Goal: Task Accomplishment & Management: Manage account settings

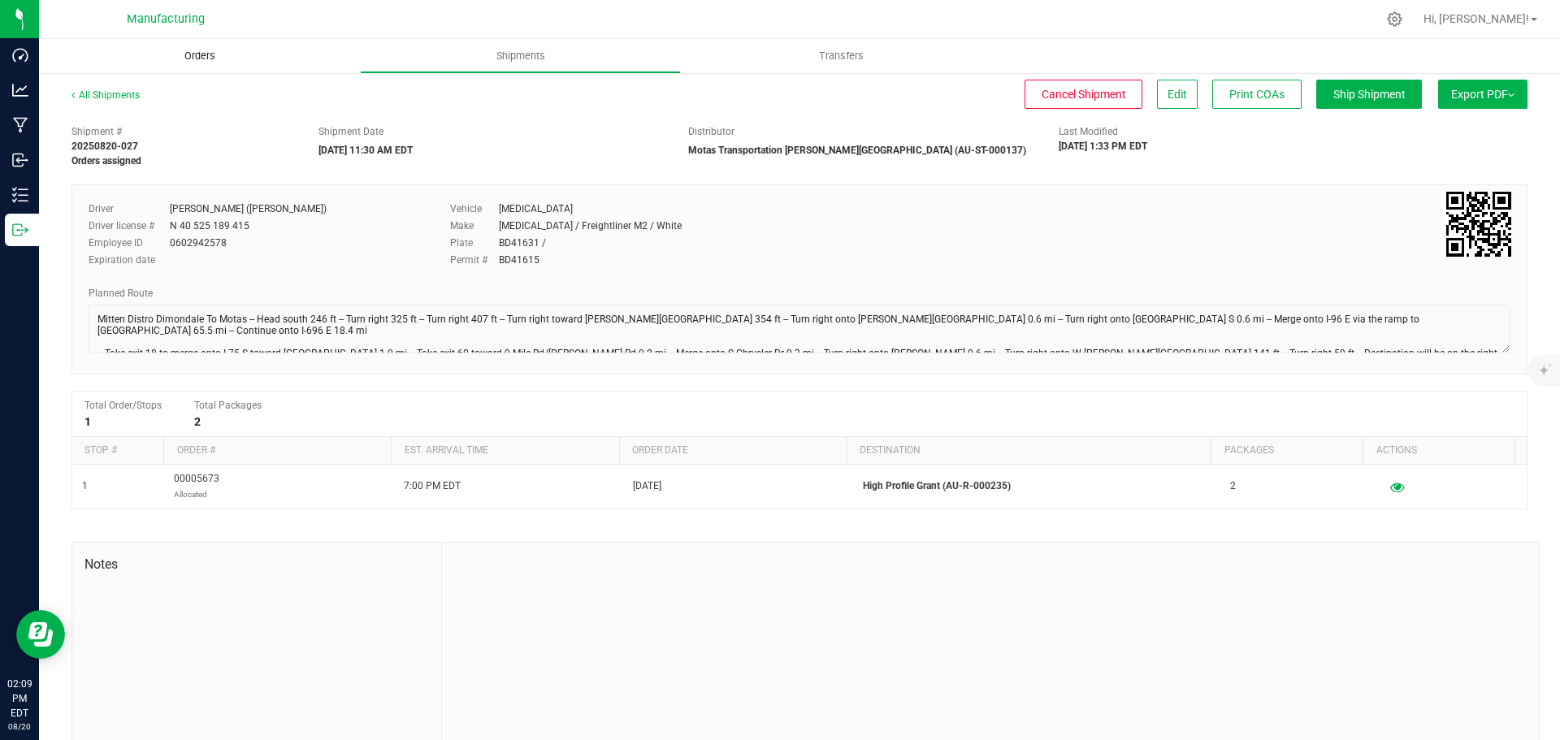
click at [210, 57] on span "Orders" at bounding box center [199, 56] width 75 height 15
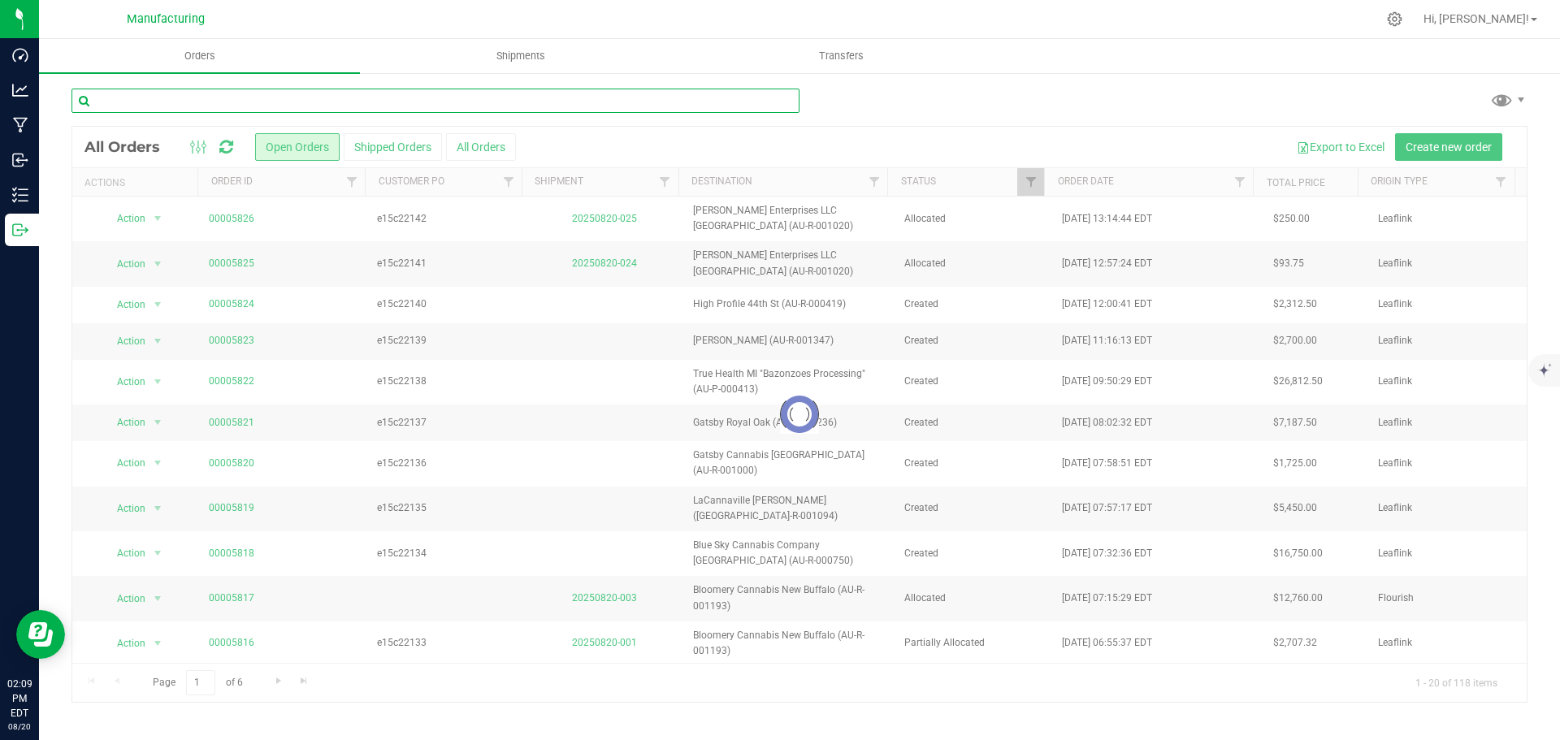
click at [220, 102] on input "text" at bounding box center [435, 101] width 728 height 24
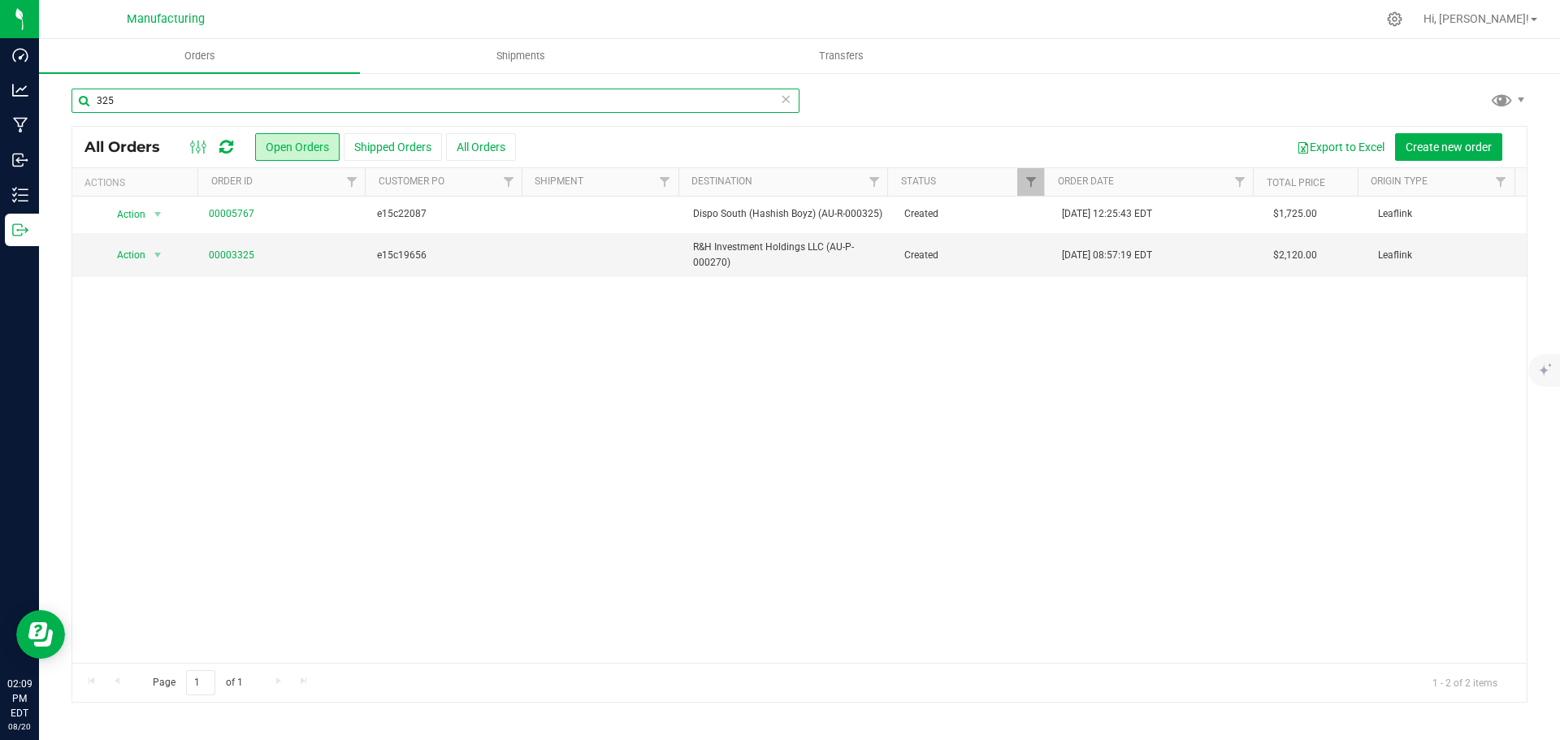
type input "325"
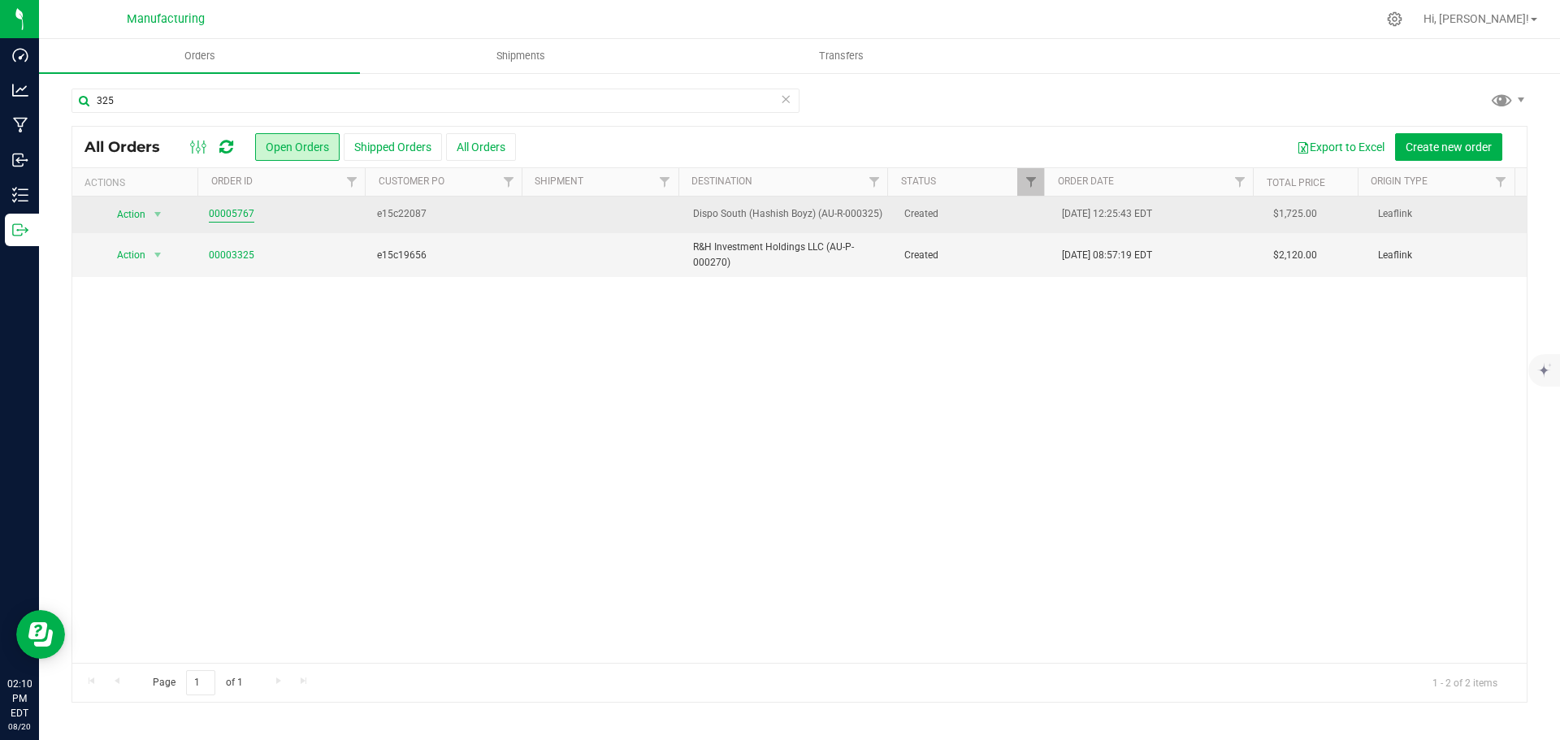
click at [237, 211] on link "00005767" at bounding box center [231, 213] width 45 height 15
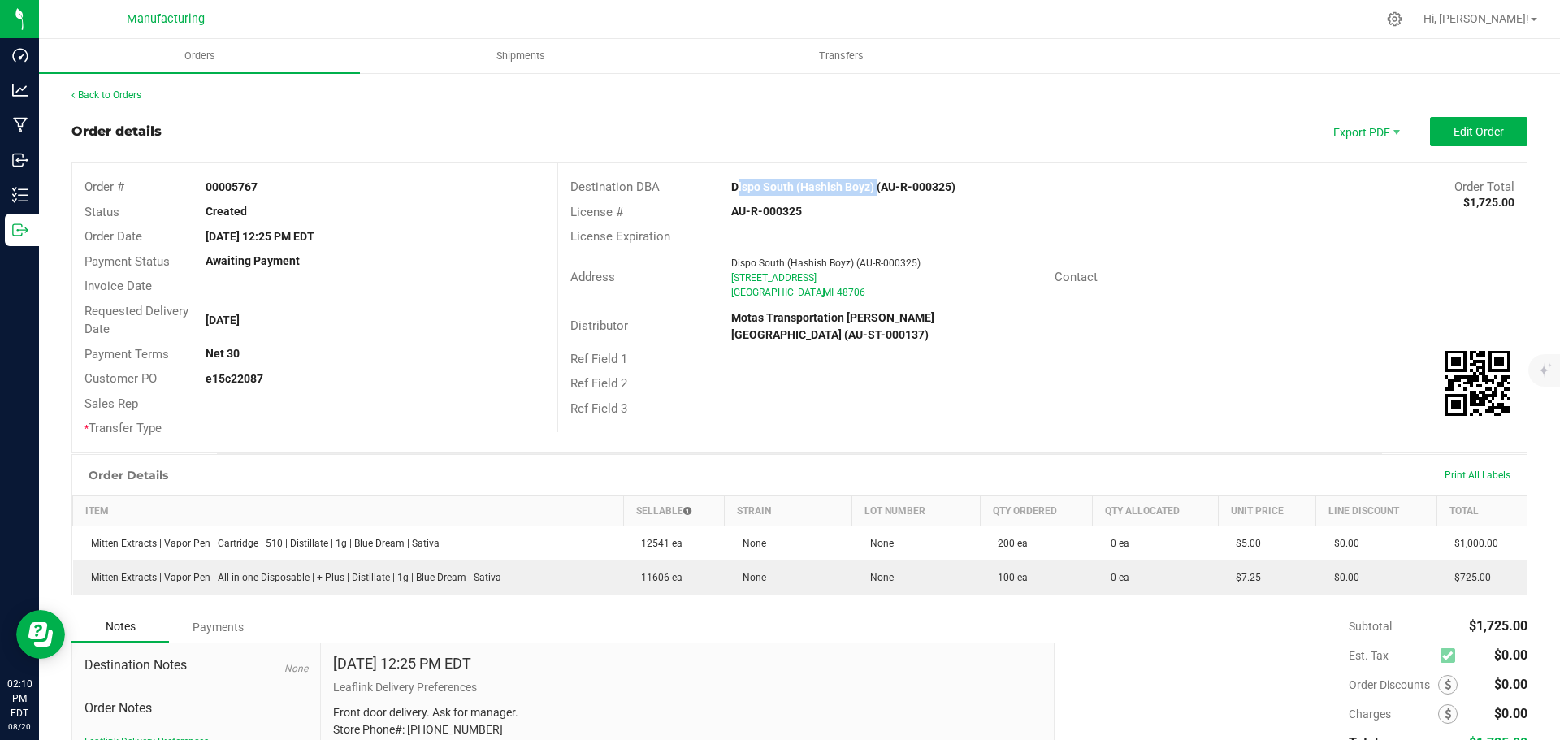
drag, startPoint x: 718, startPoint y: 185, endPoint x: 872, endPoint y: 192, distance: 154.5
click at [872, 192] on div "Dispo South (Hashish Boyz) (AU-R-000325)" at bounding box center [921, 187] width 404 height 17
copy strong "Dispo South ([MEDICAL_DATA] Boyz)"
click at [1338, 205] on div "License # AU-R-000325" at bounding box center [1042, 212] width 968 height 25
click at [1473, 128] on span "Edit Order" at bounding box center [1478, 131] width 50 height 13
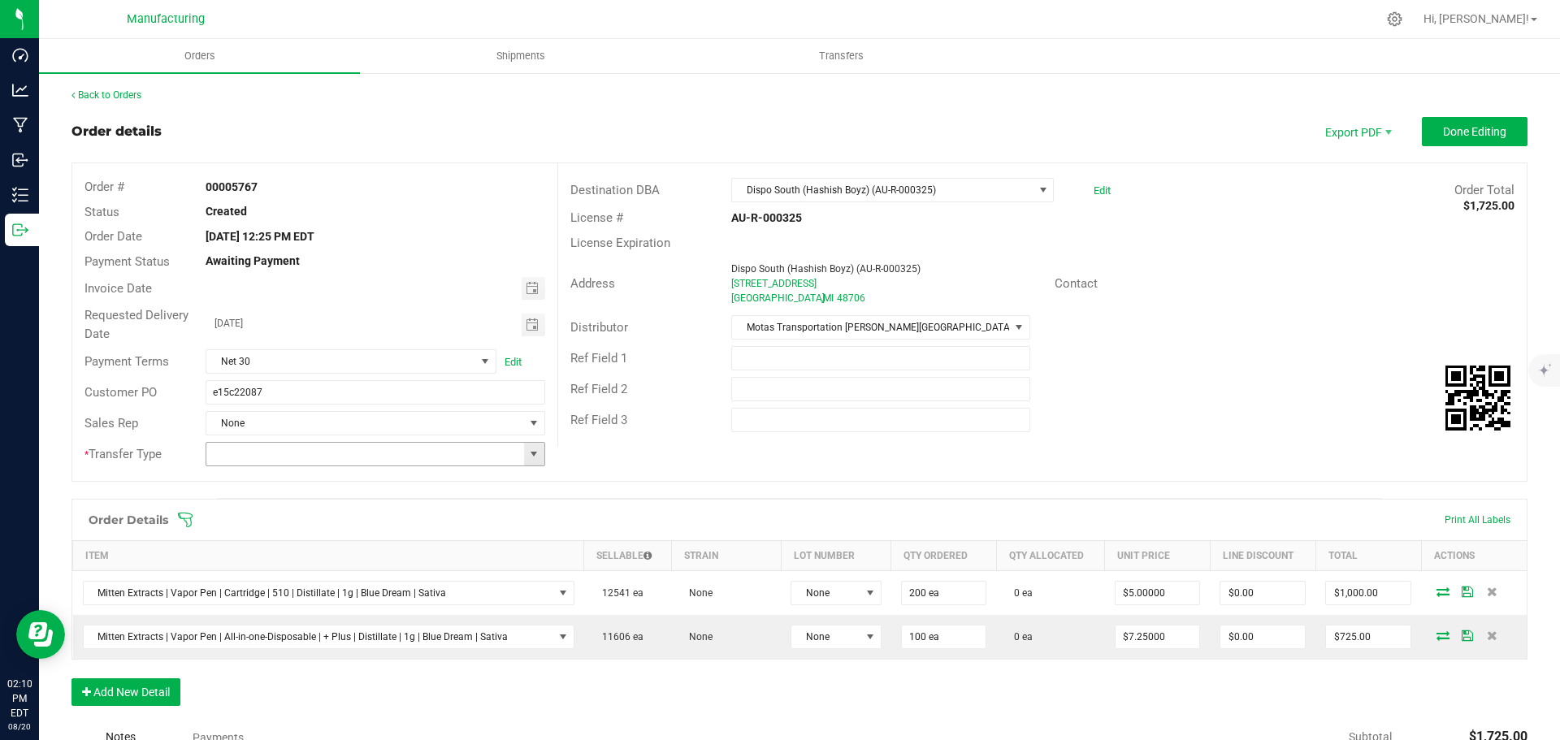
click at [527, 458] on span at bounding box center [533, 454] width 13 height 13
click at [307, 588] on li "Wholesale Transfer" at bounding box center [372, 591] width 335 height 28
type input "Wholesale Transfer"
click at [184, 514] on icon at bounding box center [185, 520] width 16 height 16
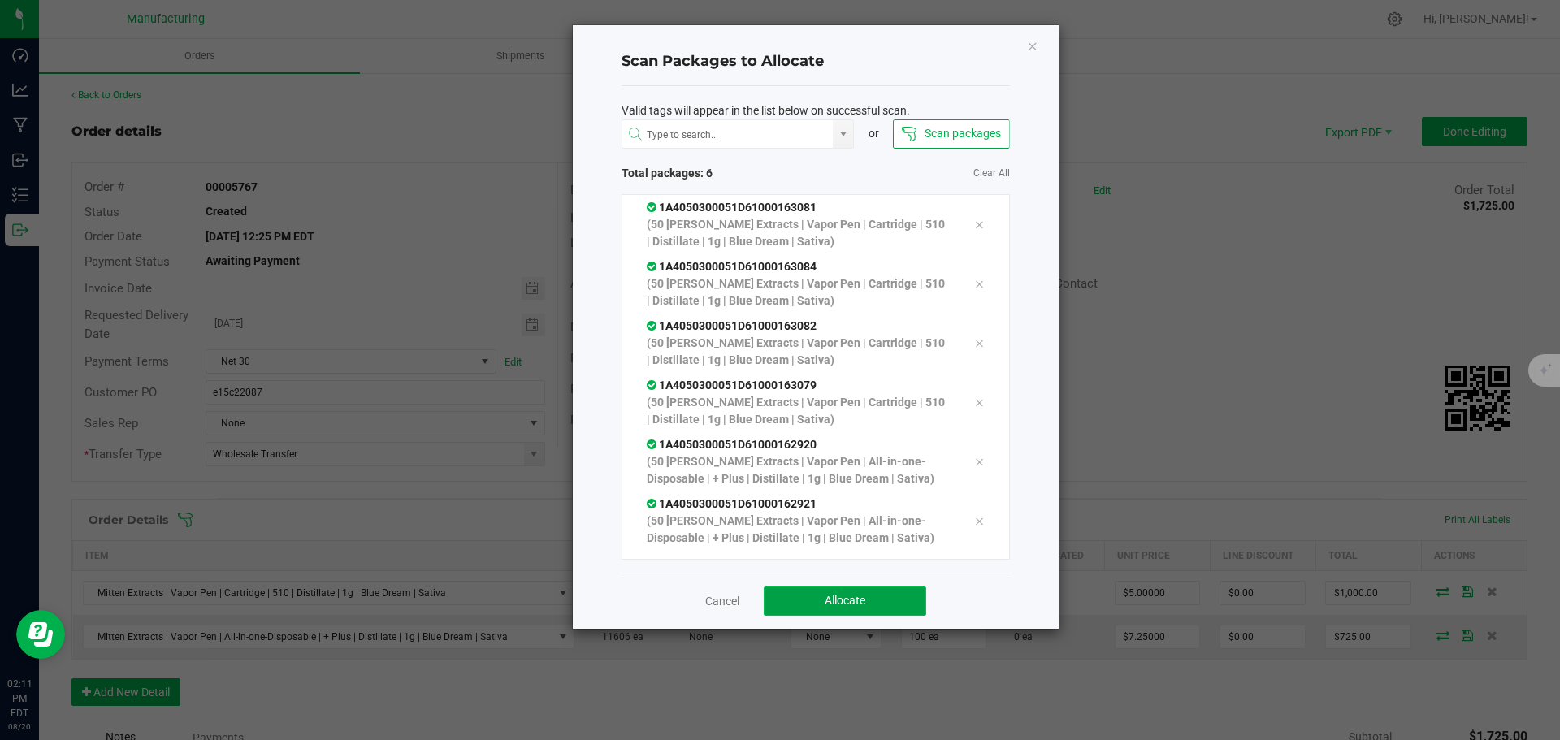
click at [856, 609] on button "Allocate" at bounding box center [845, 600] width 162 height 29
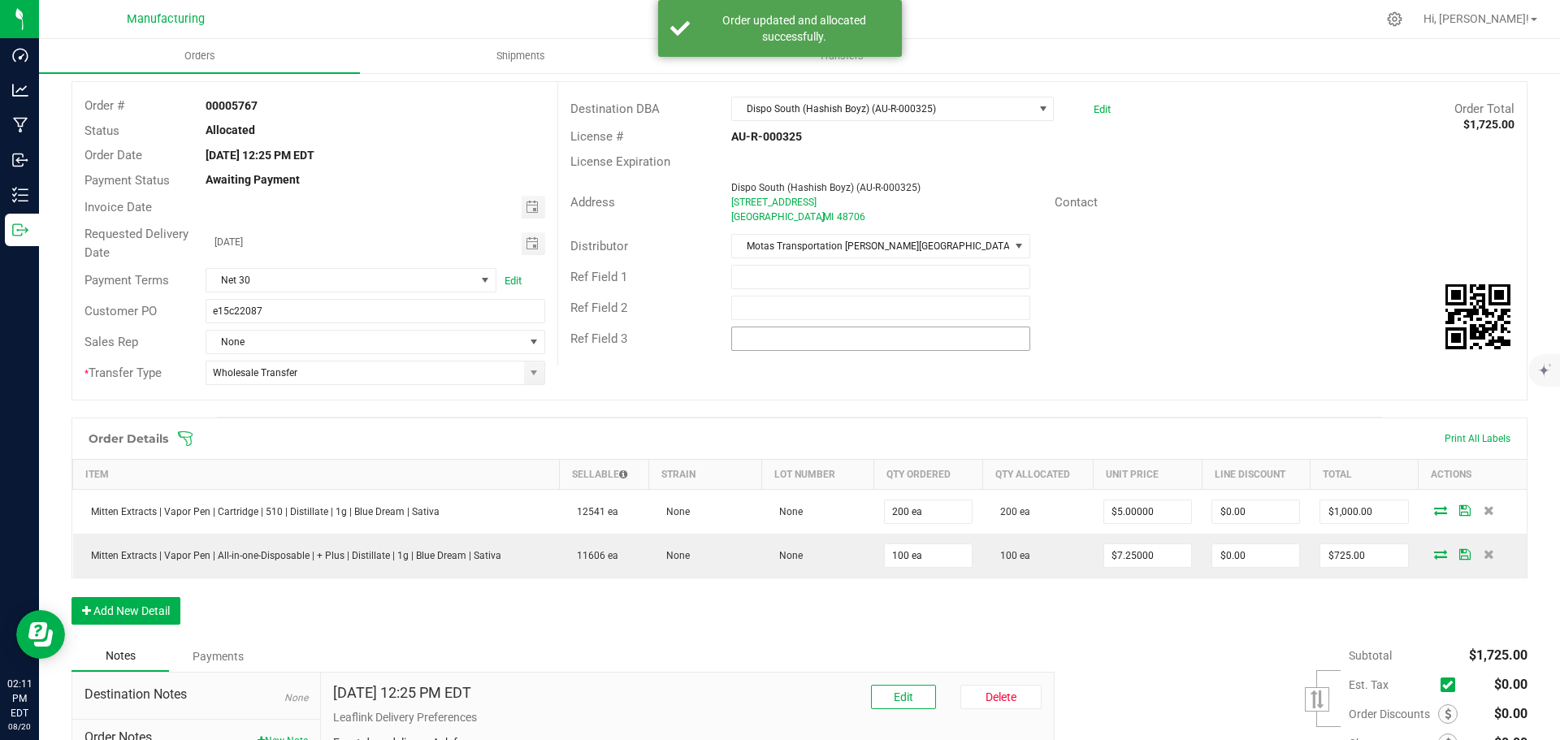
scroll to position [0, 0]
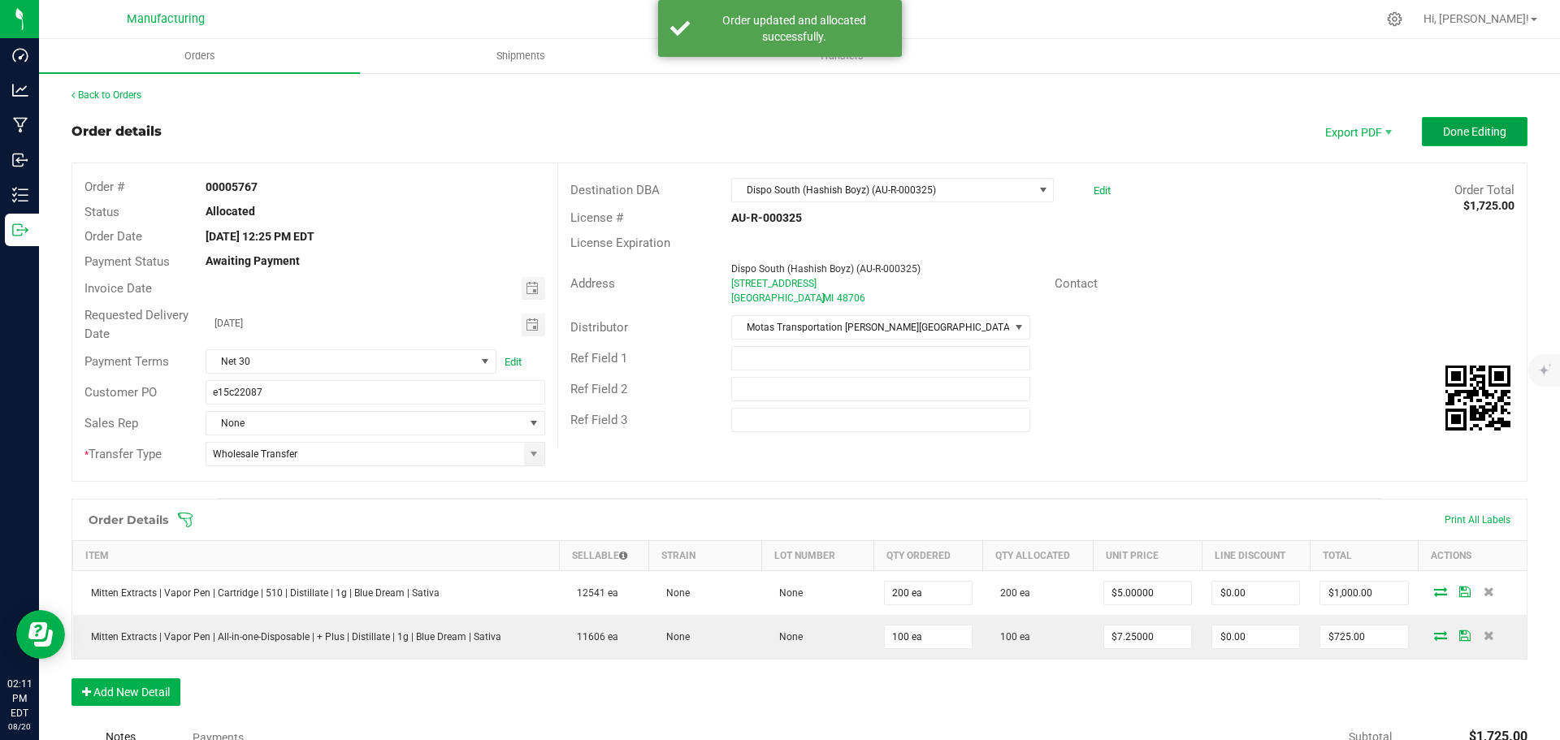
click at [1443, 128] on span "Done Editing" at bounding box center [1474, 131] width 63 height 13
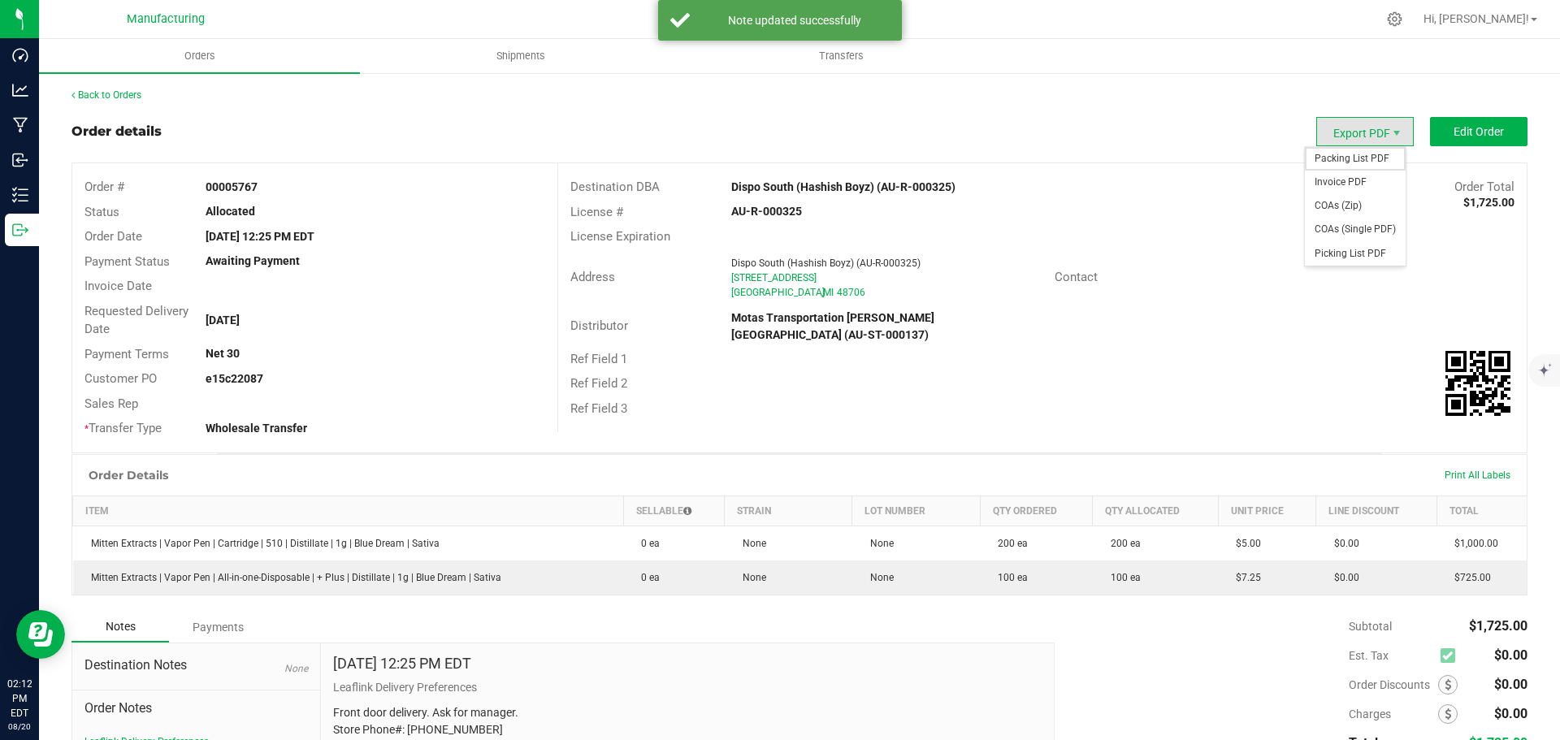
click at [1348, 156] on span "Packing List PDF" at bounding box center [1354, 159] width 101 height 24
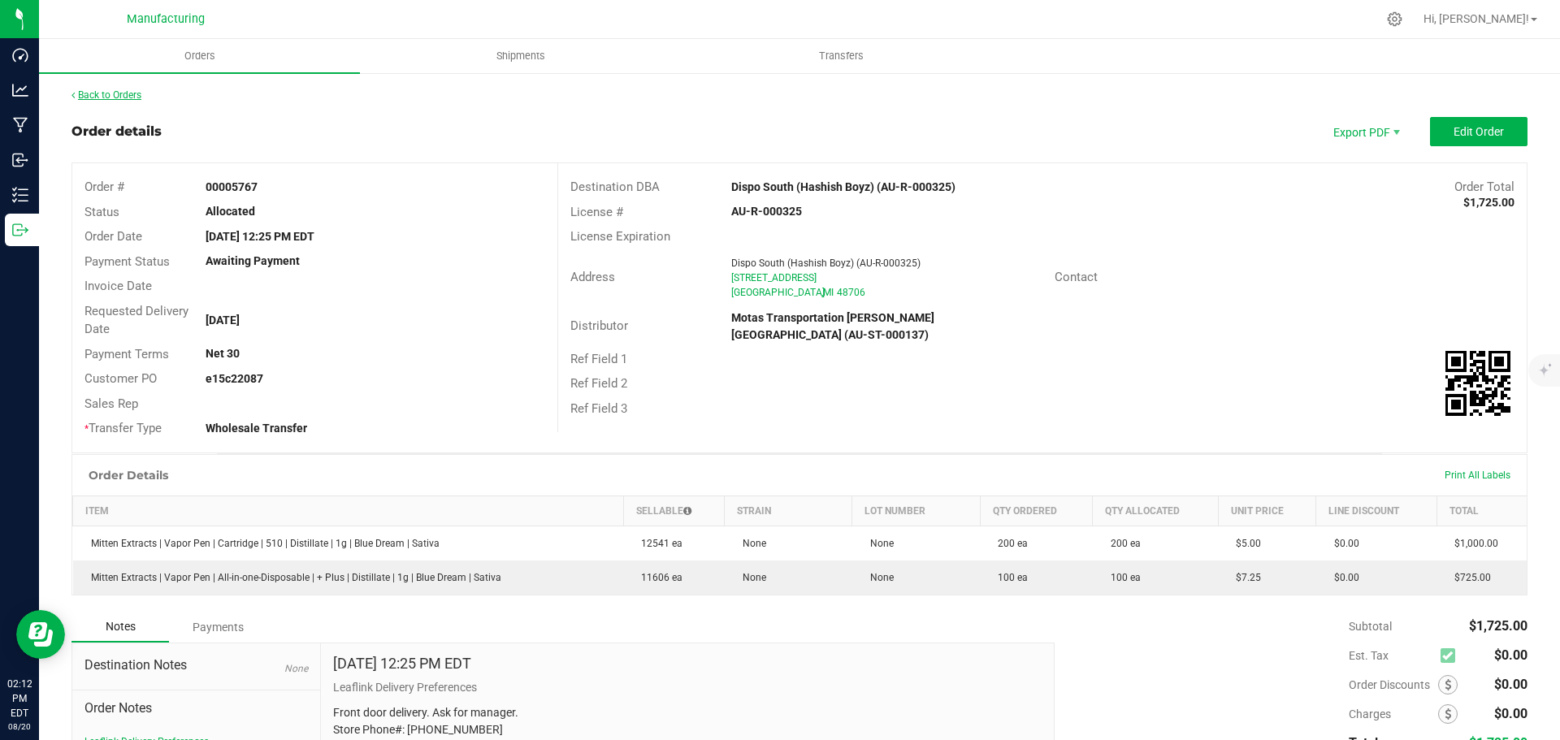
click at [124, 98] on link "Back to Orders" at bounding box center [106, 94] width 70 height 11
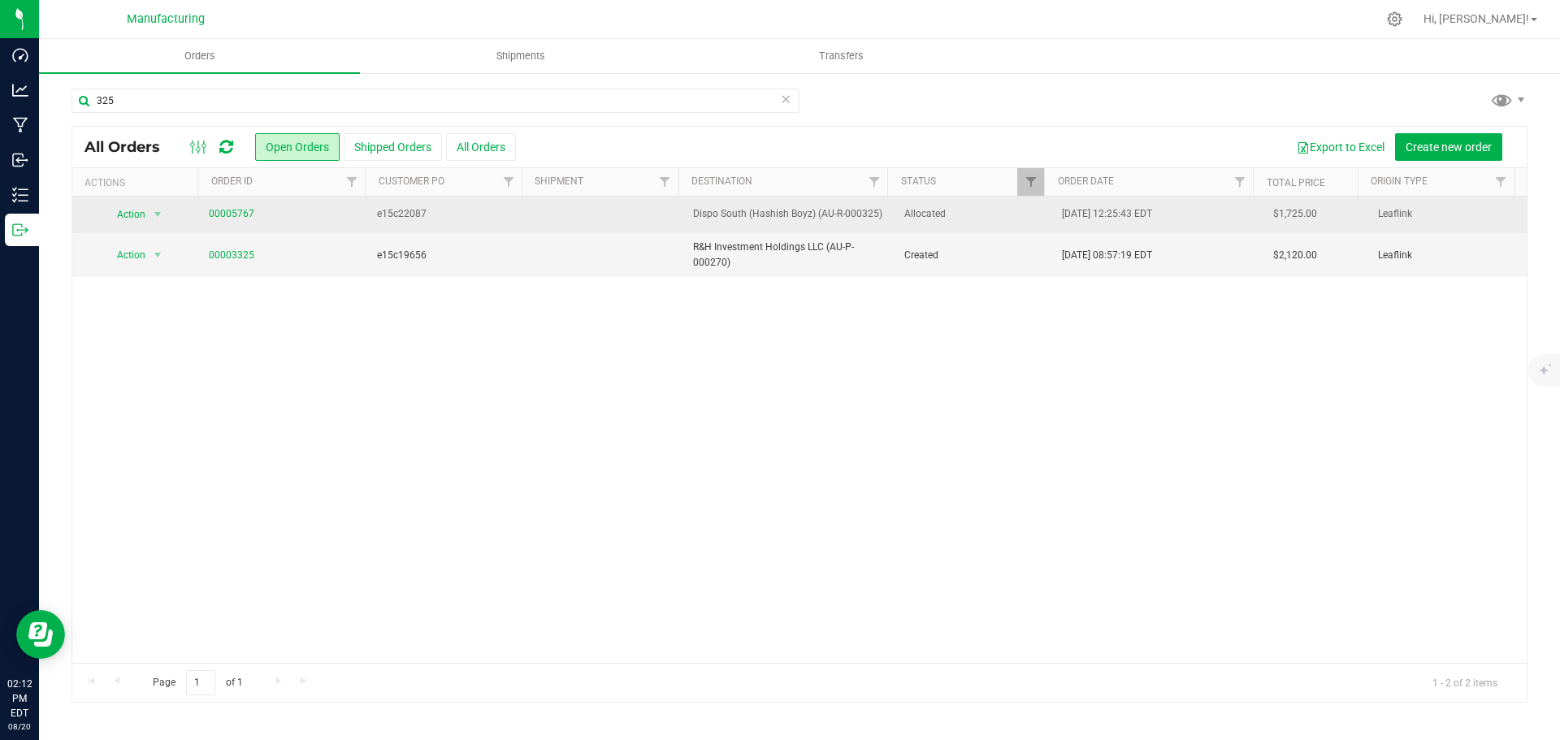
click at [963, 218] on span "Allocated" at bounding box center [973, 213] width 139 height 15
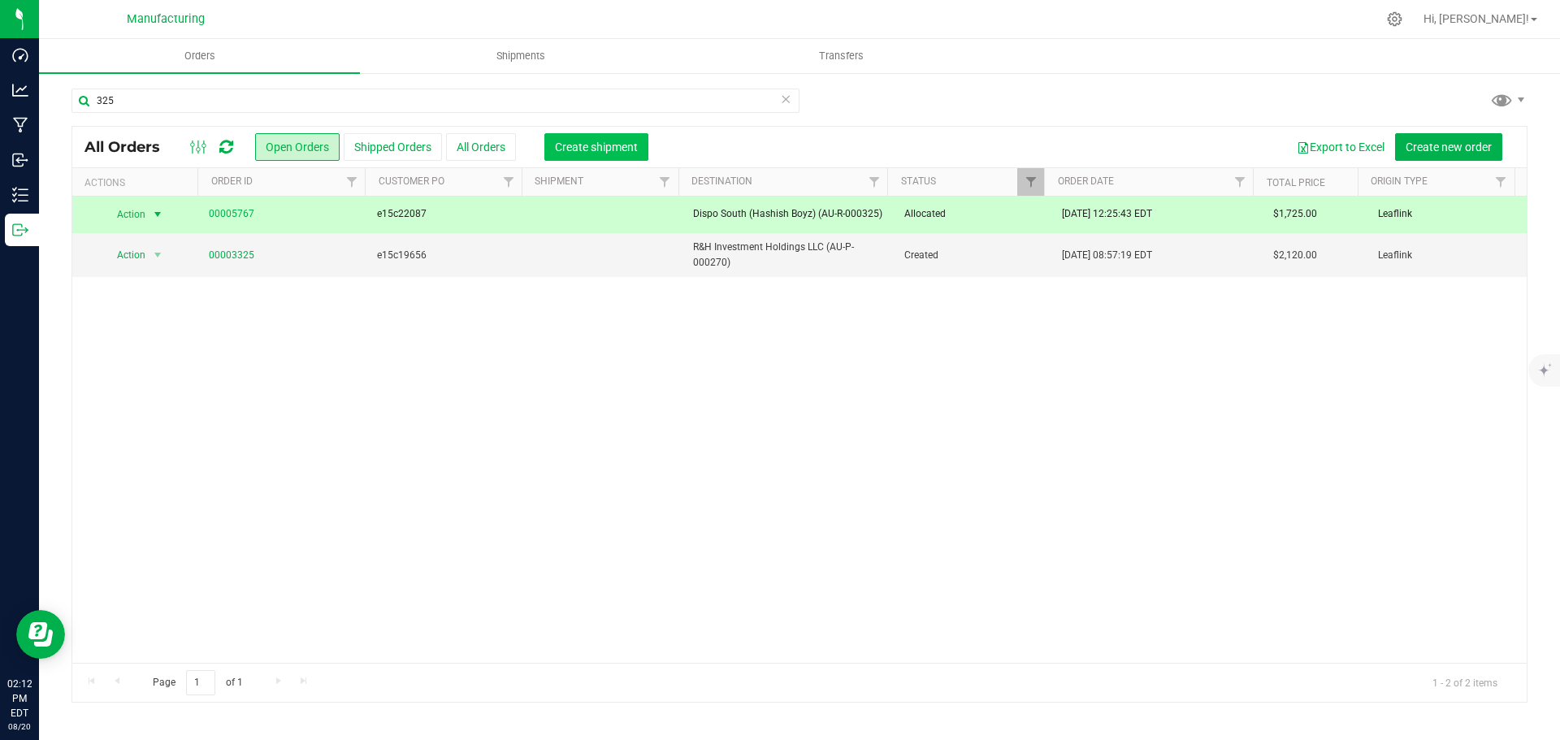
click at [572, 150] on span "Create shipment" at bounding box center [596, 147] width 83 height 13
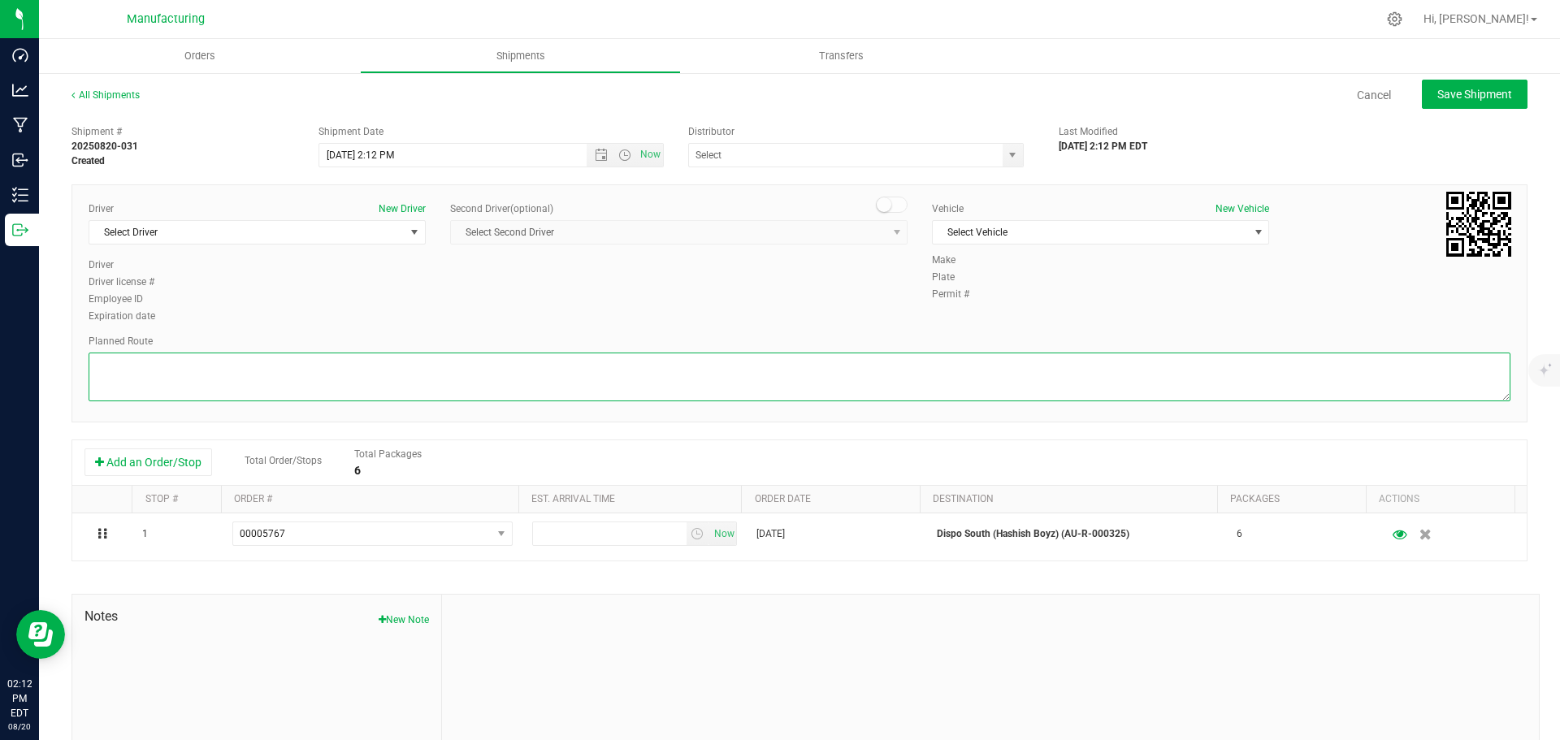
click at [666, 377] on textarea at bounding box center [799, 377] width 1421 height 49
paste textarea "Mitten Distro Dimondale To Motas -- Head south 246 ft -- Turn right 325 ft -- T…"
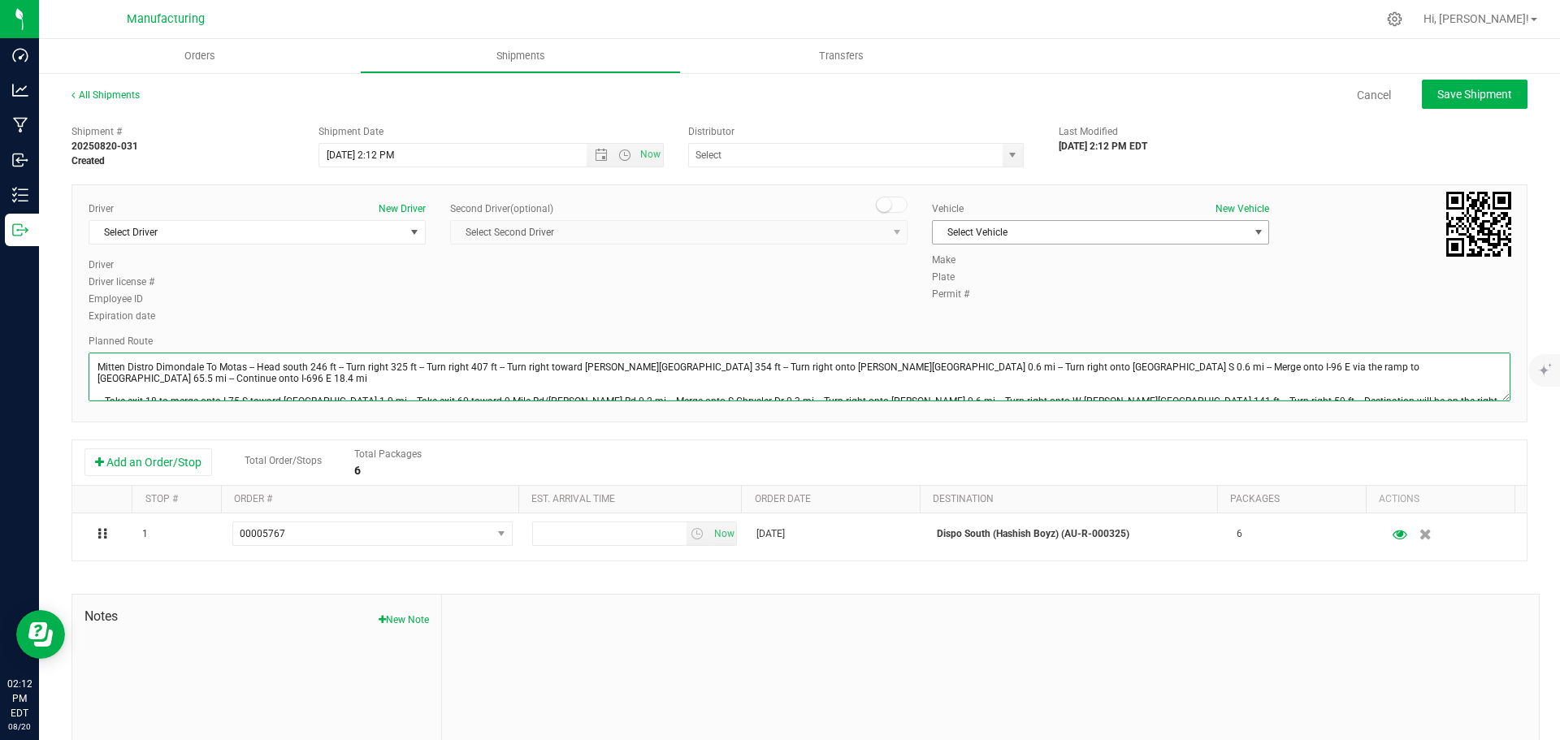
type textarea "Mitten Distro Dimondale To Motas -- Head south 246 ft -- Turn right 325 ft -- T…"
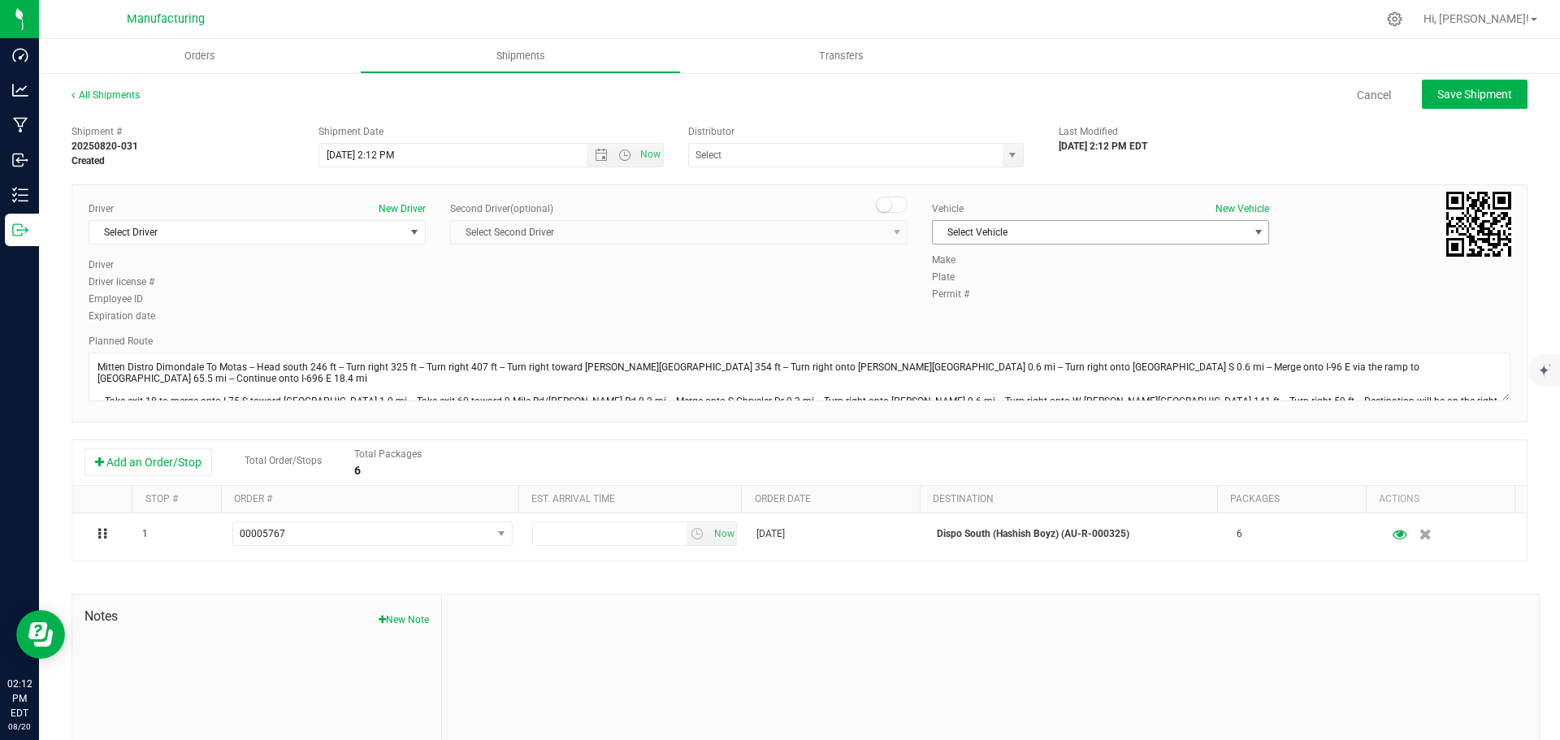
click at [1067, 234] on span "Select Vehicle" at bounding box center [1089, 232] width 315 height 23
click at [965, 304] on li "[MEDICAL_DATA]" at bounding box center [1092, 308] width 332 height 24
click at [1006, 155] on span "select" at bounding box center [1012, 155] width 13 height 13
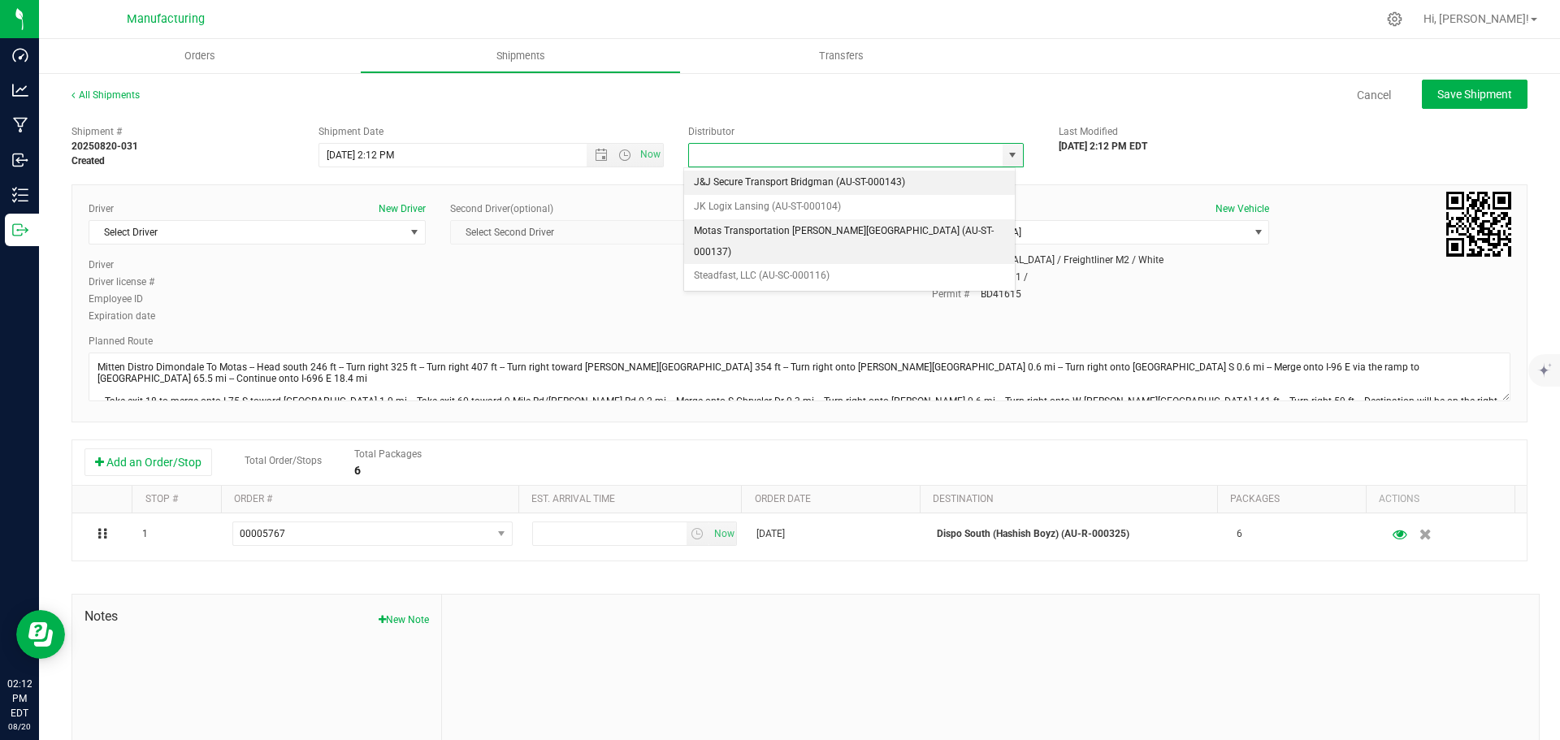
click at [707, 231] on li "Motas Transportation [PERSON_NAME][GEOGRAPHIC_DATA] (AU-ST-000137)" at bounding box center [849, 241] width 331 height 45
type input "Motas Transportation [PERSON_NAME][GEOGRAPHIC_DATA] (AU-ST-000137)"
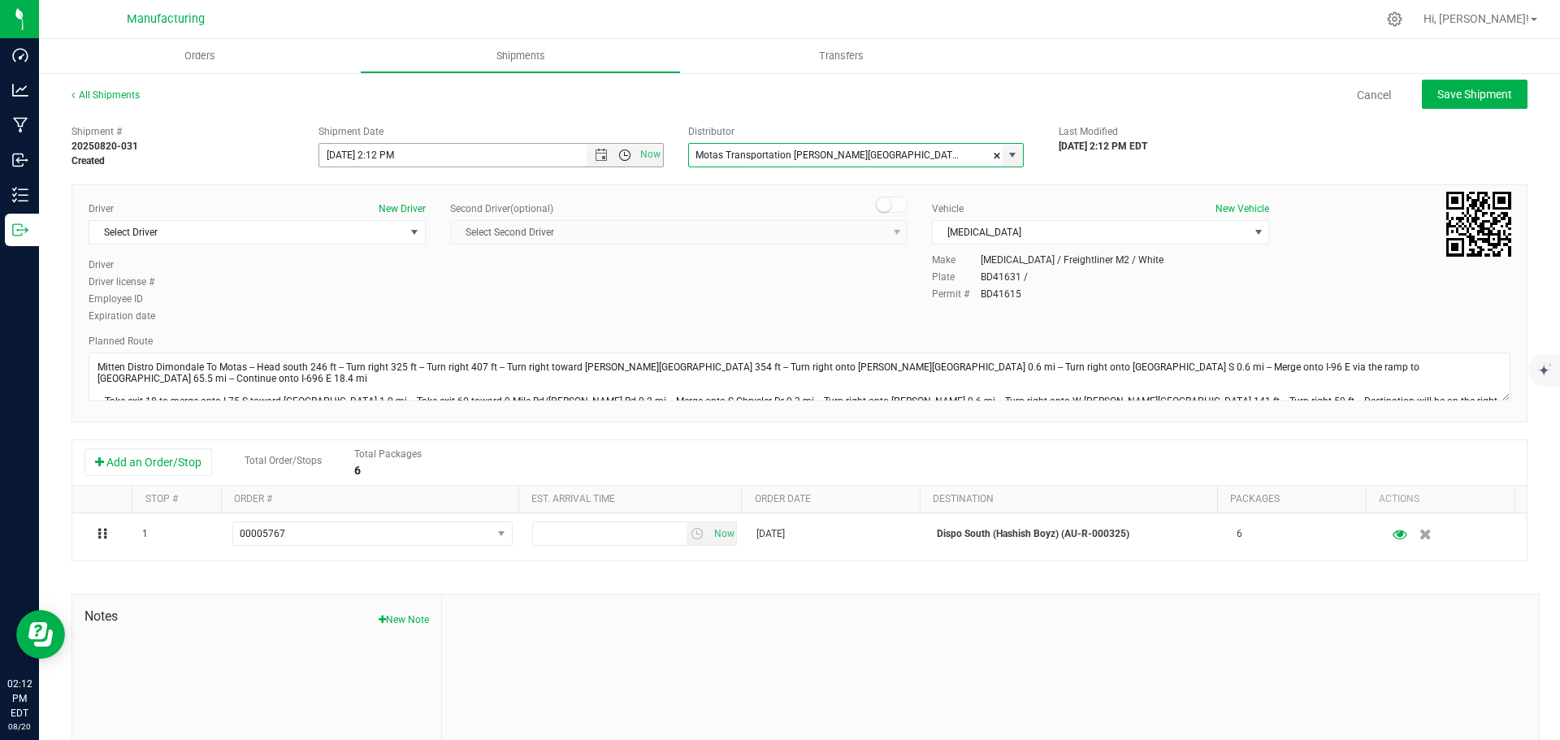
click at [619, 157] on span "Open the time view" at bounding box center [624, 155] width 13 height 13
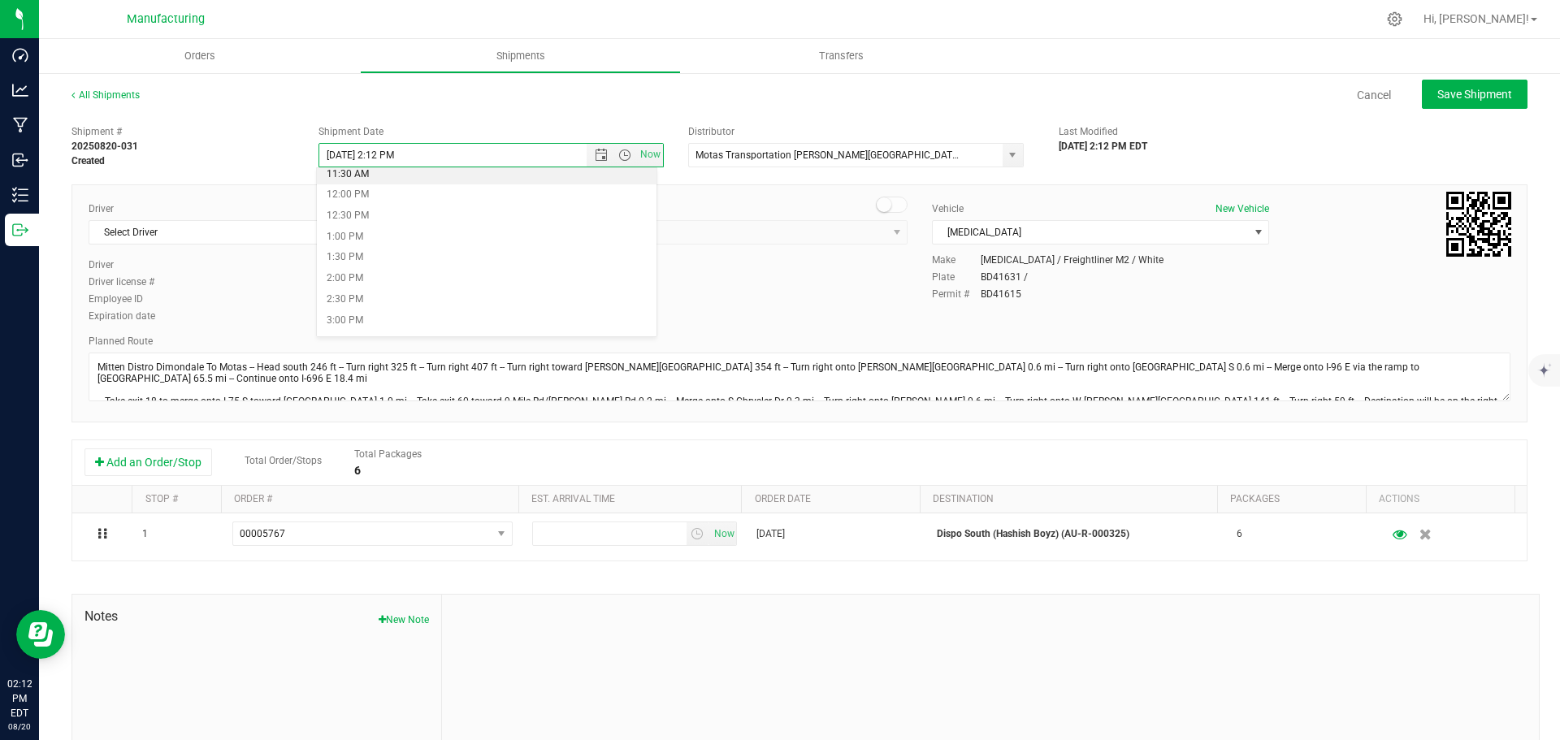
click at [359, 177] on li "11:30 AM" at bounding box center [487, 174] width 340 height 21
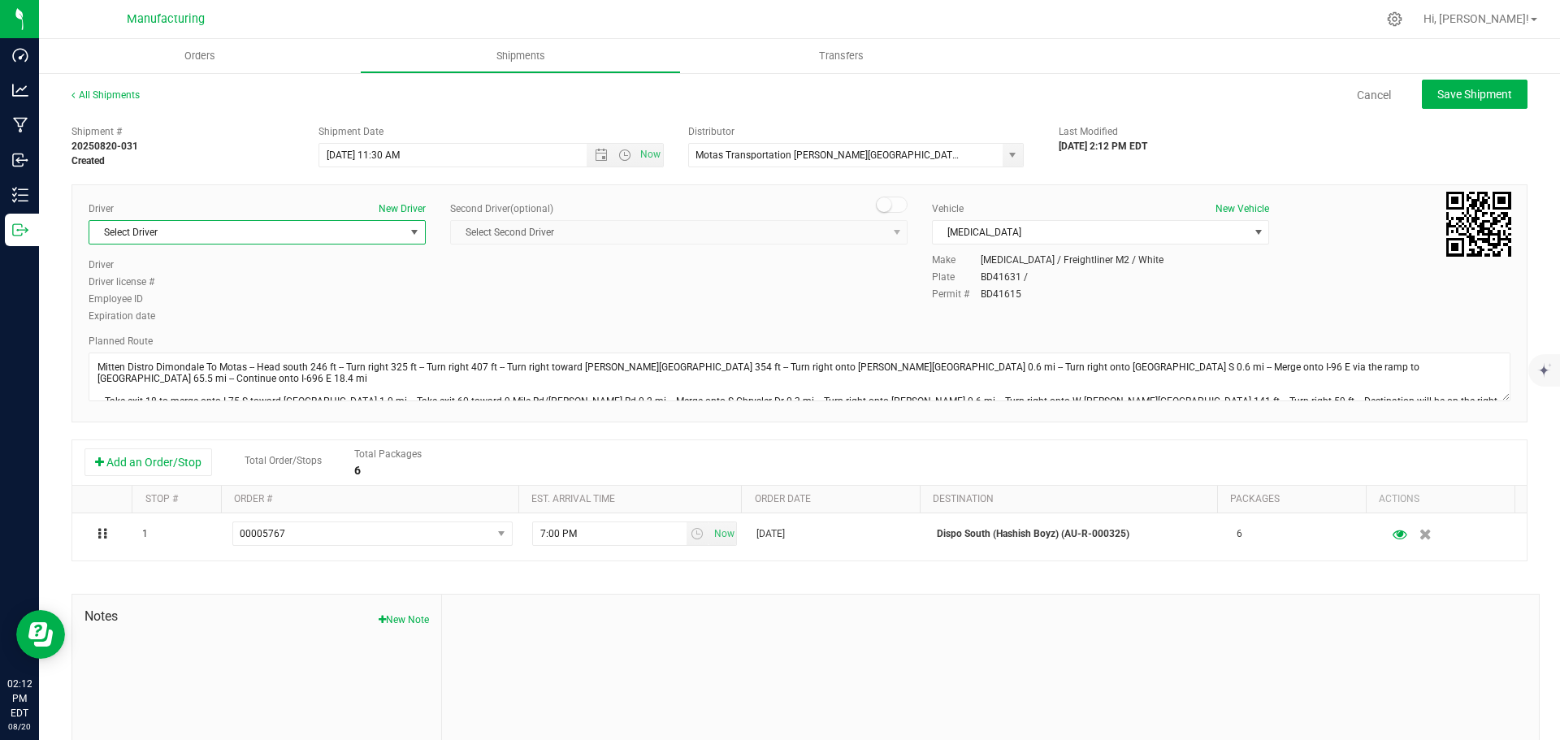
click at [370, 241] on span "Select Driver" at bounding box center [246, 232] width 315 height 23
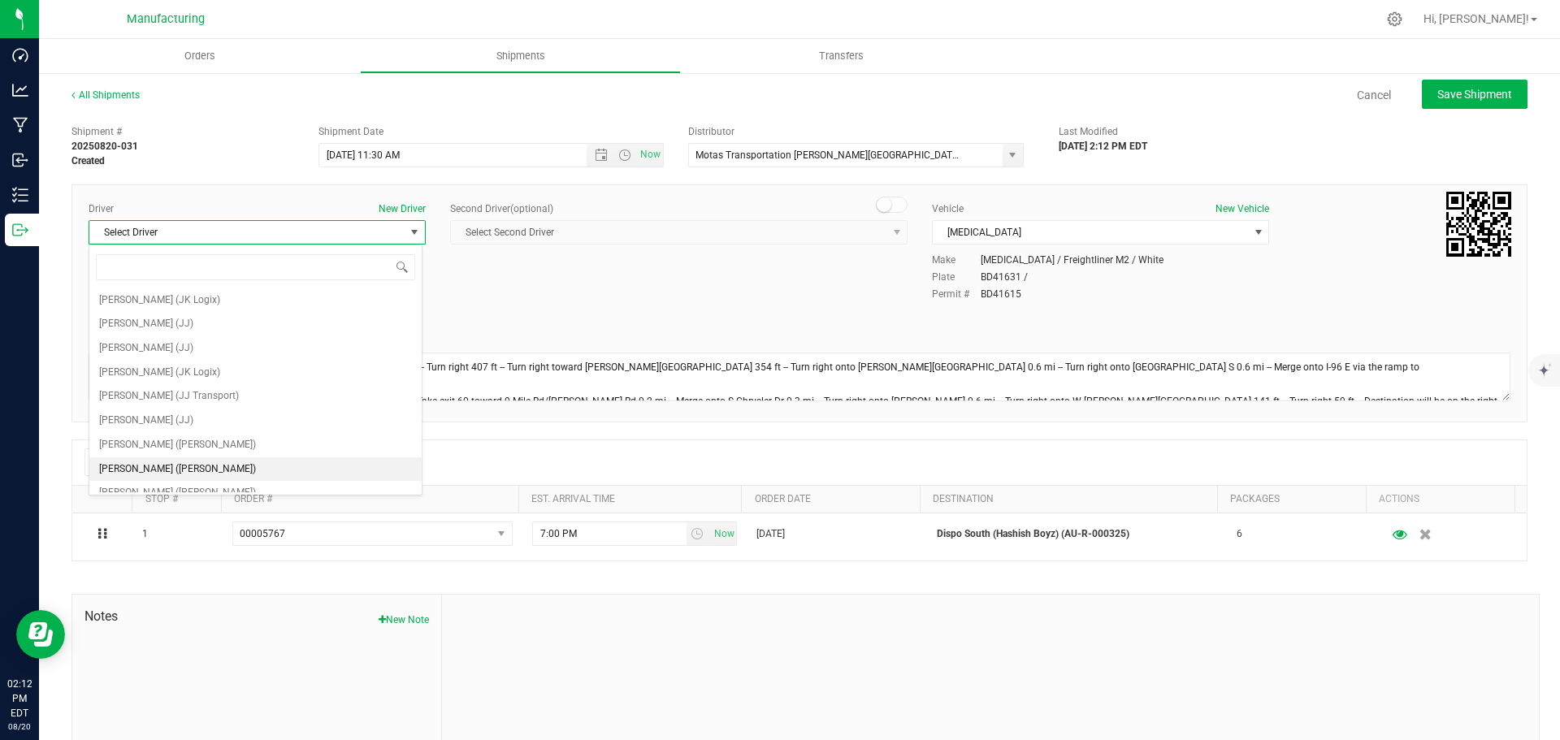
click at [180, 462] on span "[PERSON_NAME] ([PERSON_NAME])" at bounding box center [177, 469] width 157 height 21
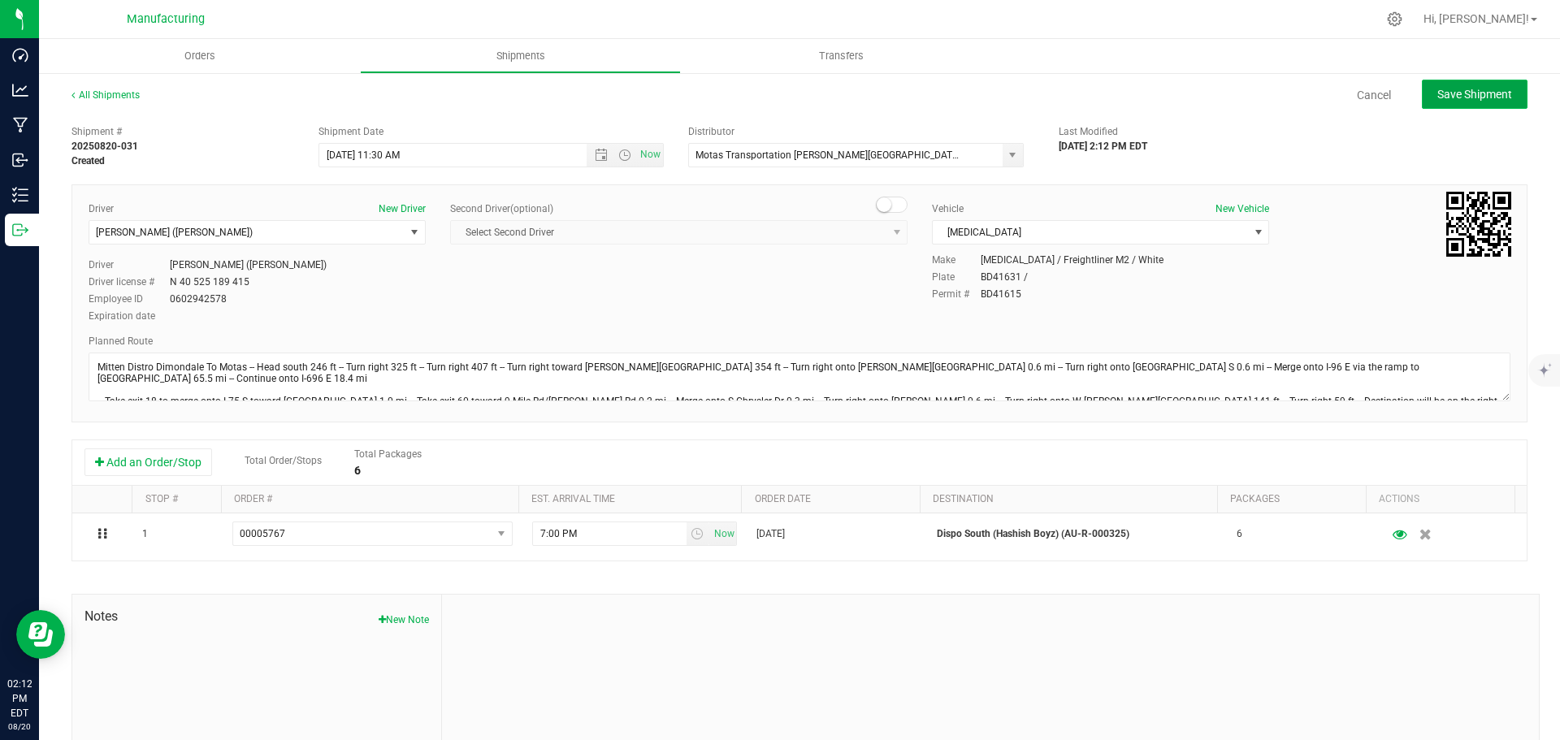
click at [1486, 92] on span "Save Shipment" at bounding box center [1474, 94] width 75 height 13
type input "[DATE] 3:30 PM"
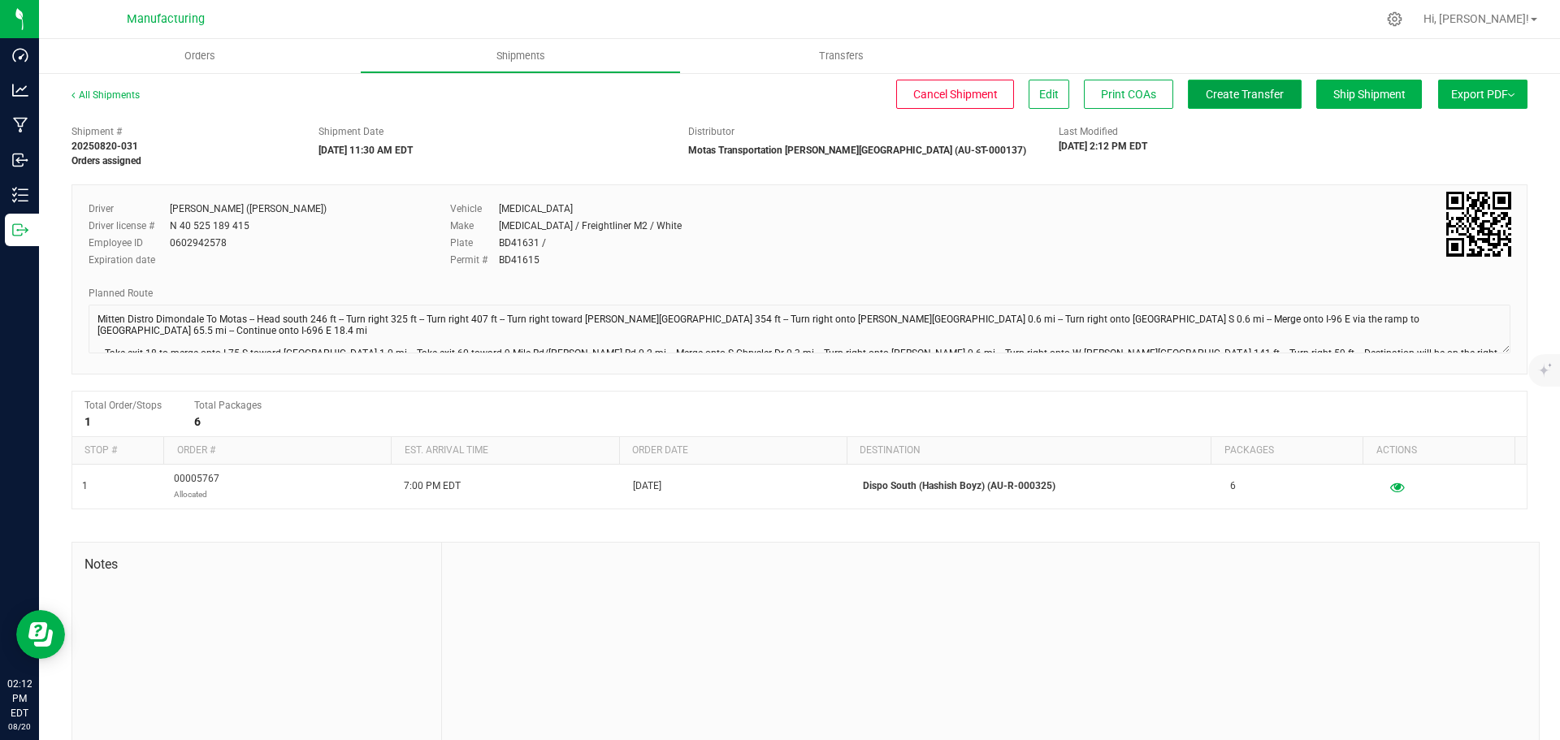
click at [1255, 93] on span "Create Transfer" at bounding box center [1244, 94] width 78 height 13
click at [189, 56] on span "Orders" at bounding box center [199, 56] width 75 height 15
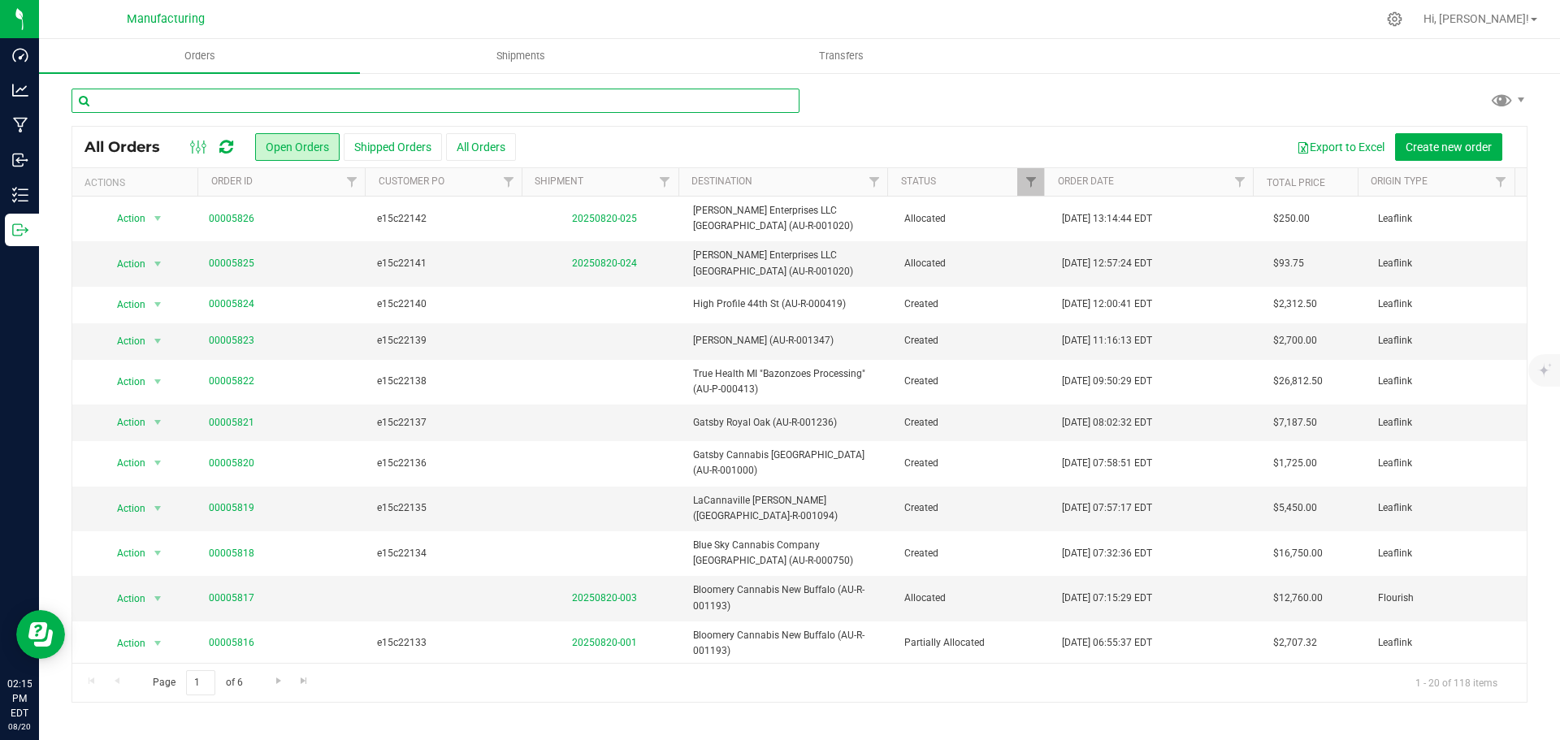
click at [221, 97] on input "text" at bounding box center [435, 101] width 728 height 24
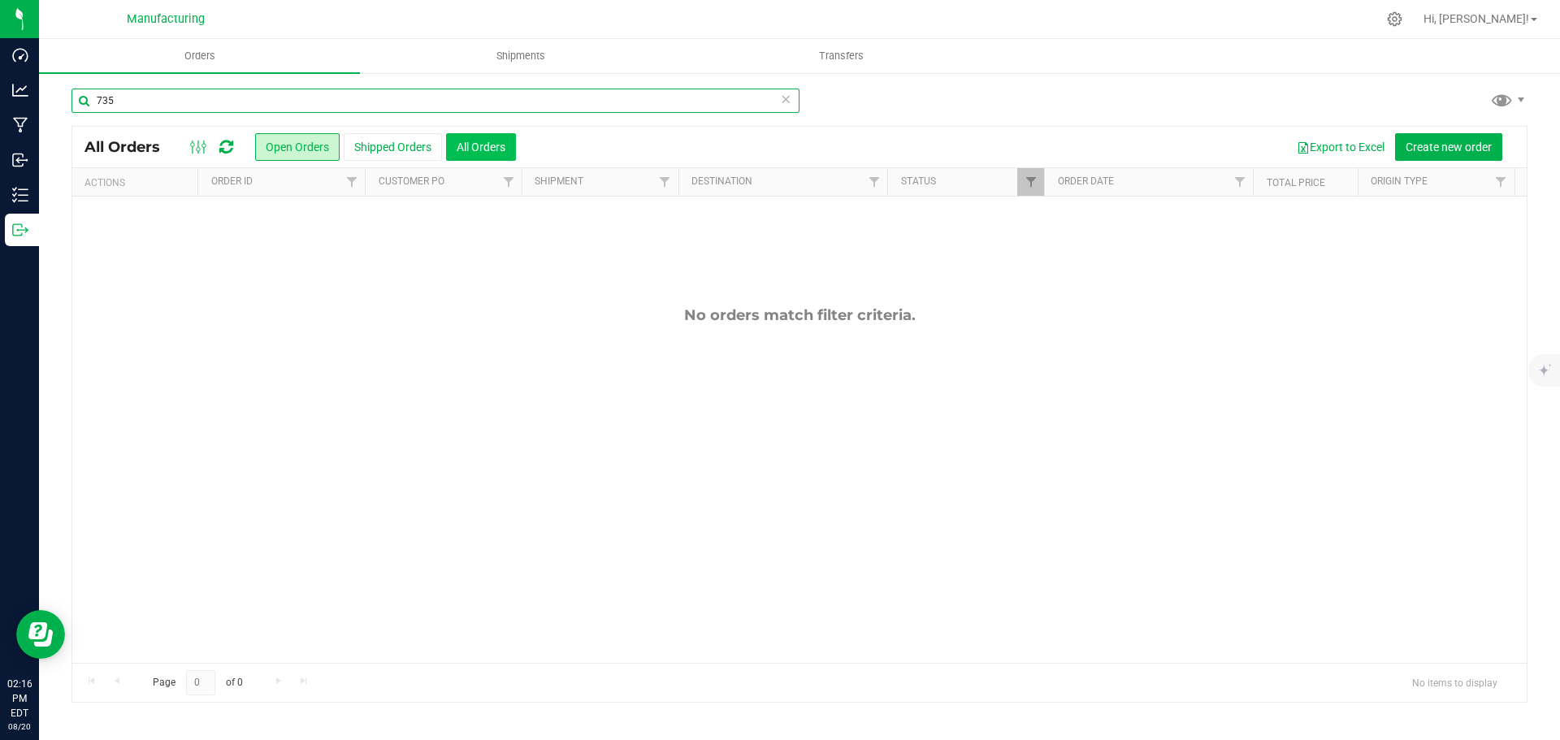
type input "735"
click at [495, 137] on button "All Orders" at bounding box center [481, 147] width 70 height 28
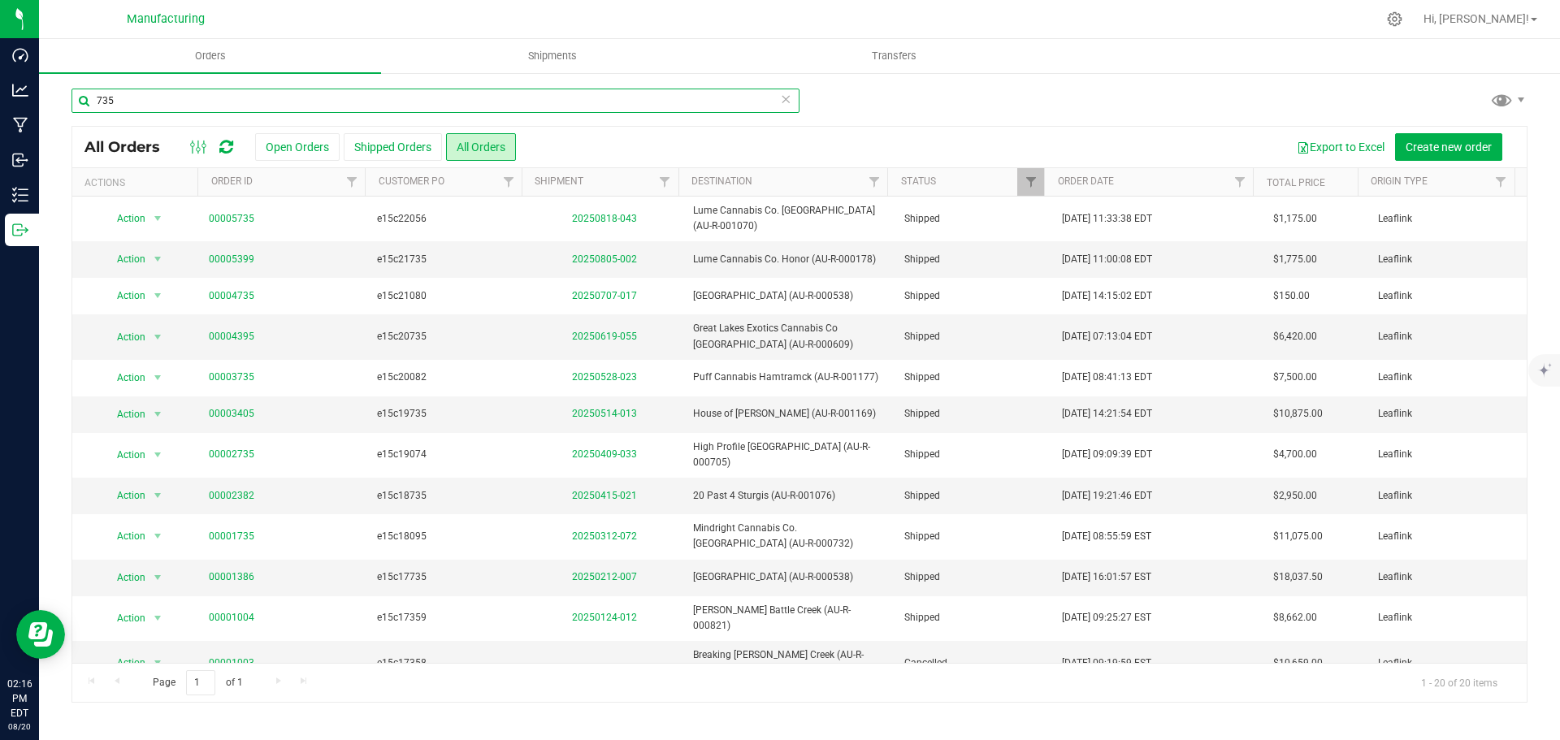
click at [139, 92] on input "735" at bounding box center [435, 101] width 728 height 24
type input "7"
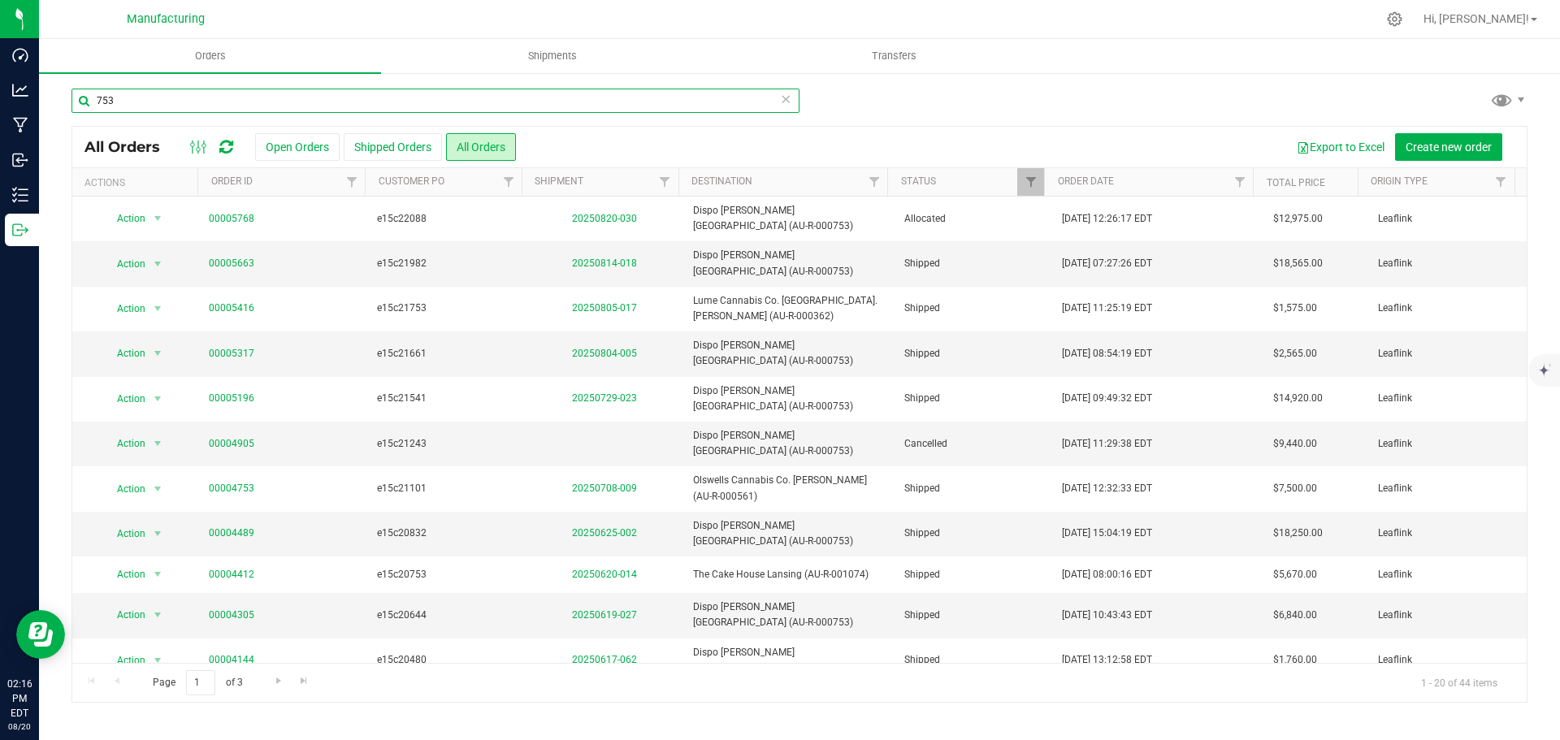
type input "753"
